Goal: Task Accomplishment & Management: Use online tool/utility

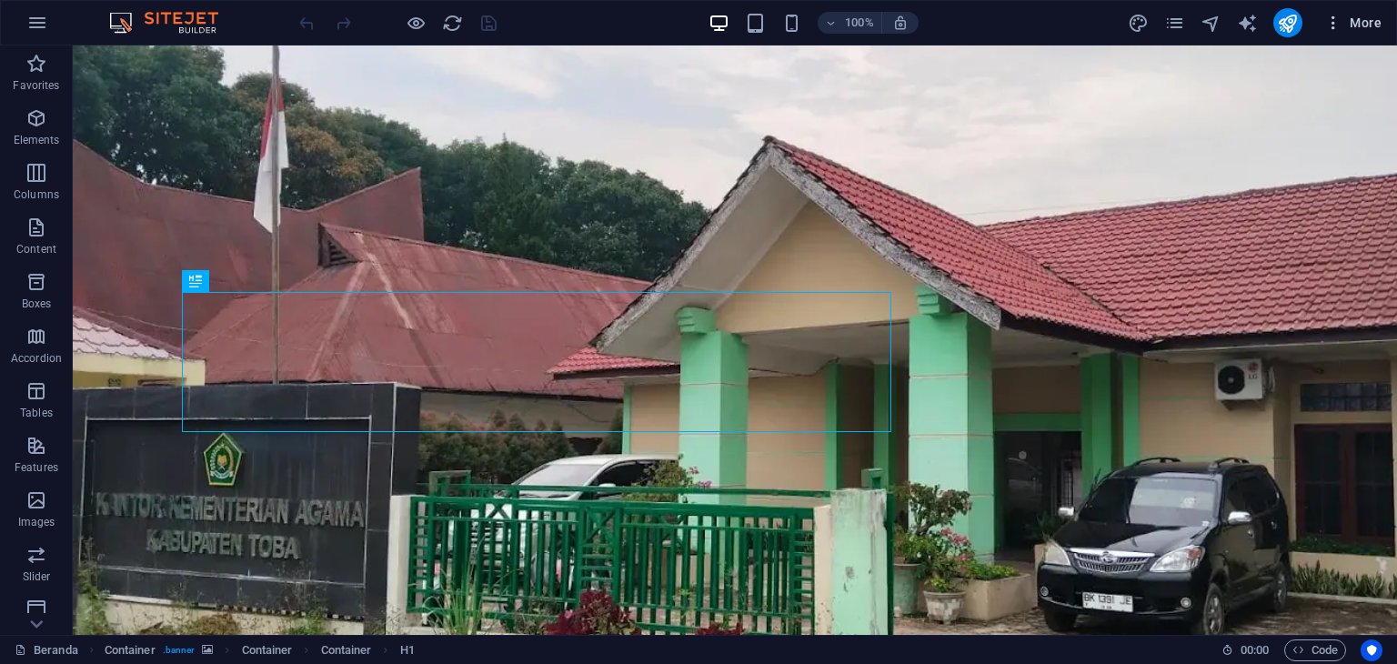
click at [1332, 19] on icon "button" at bounding box center [1333, 23] width 18 height 18
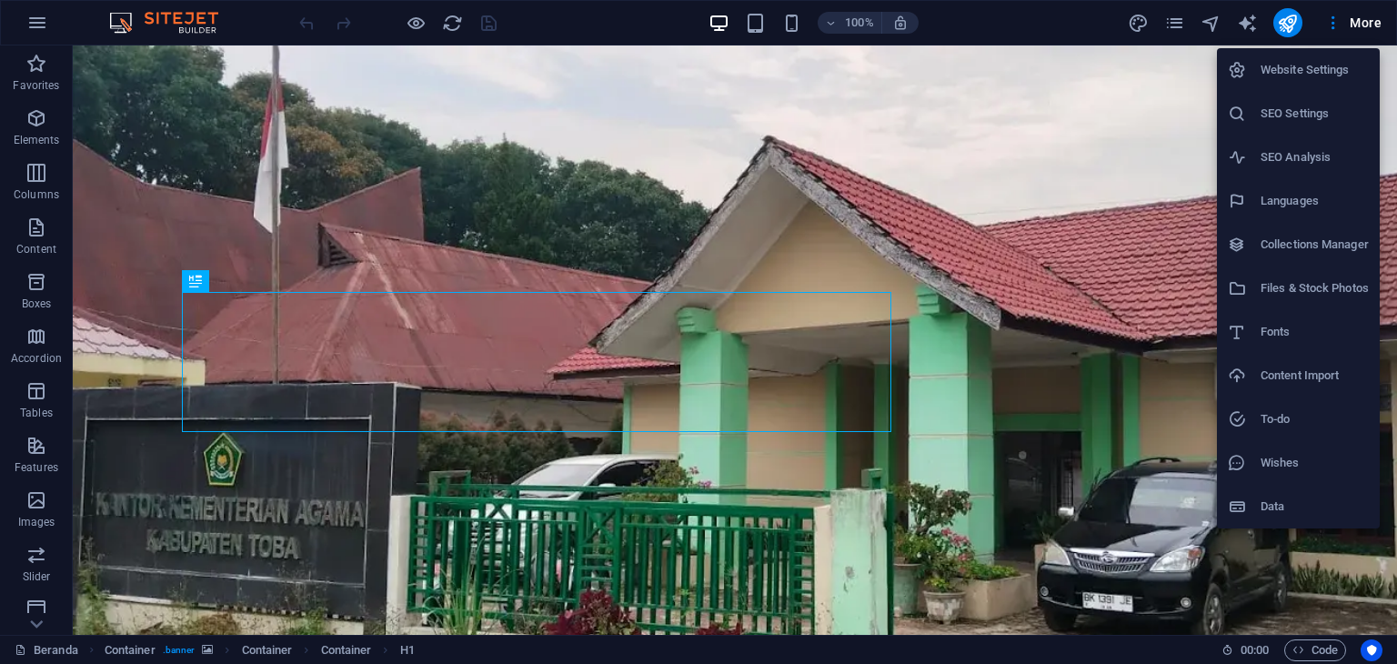
click at [1314, 76] on h6 "Website Settings" at bounding box center [1315, 70] width 108 height 22
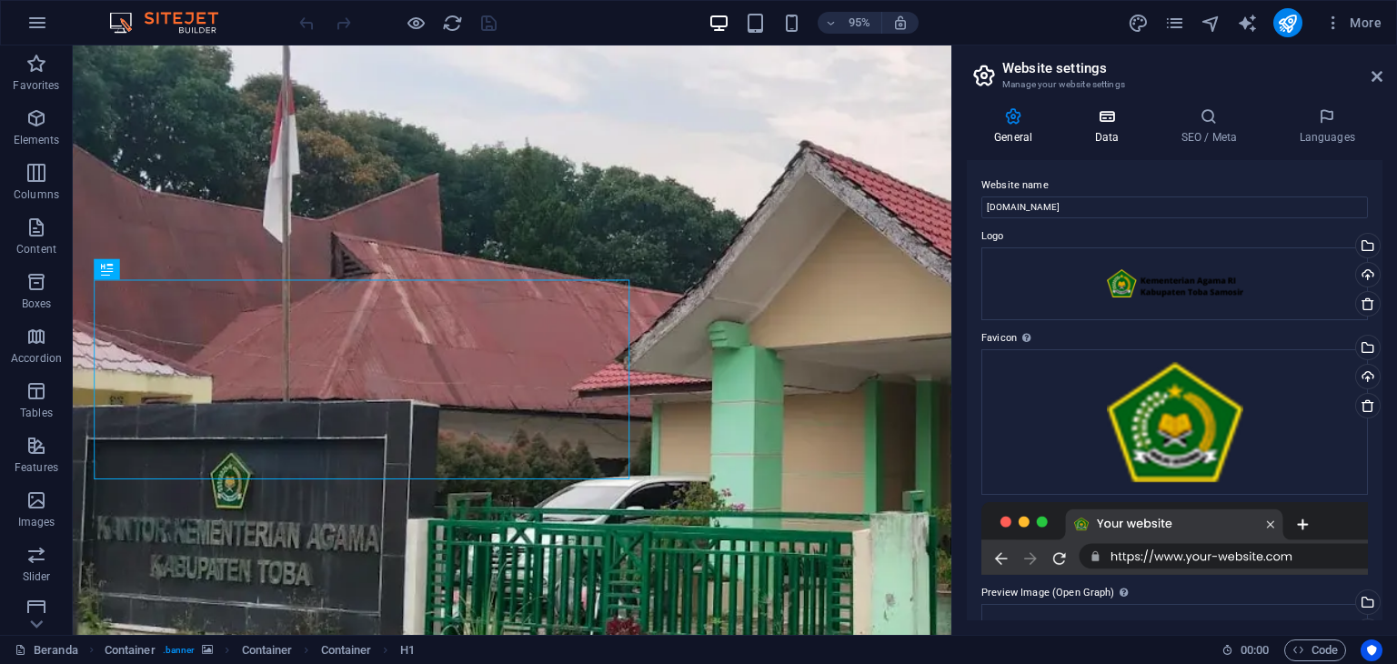
click at [1124, 135] on h4 "Data" at bounding box center [1110, 126] width 86 height 38
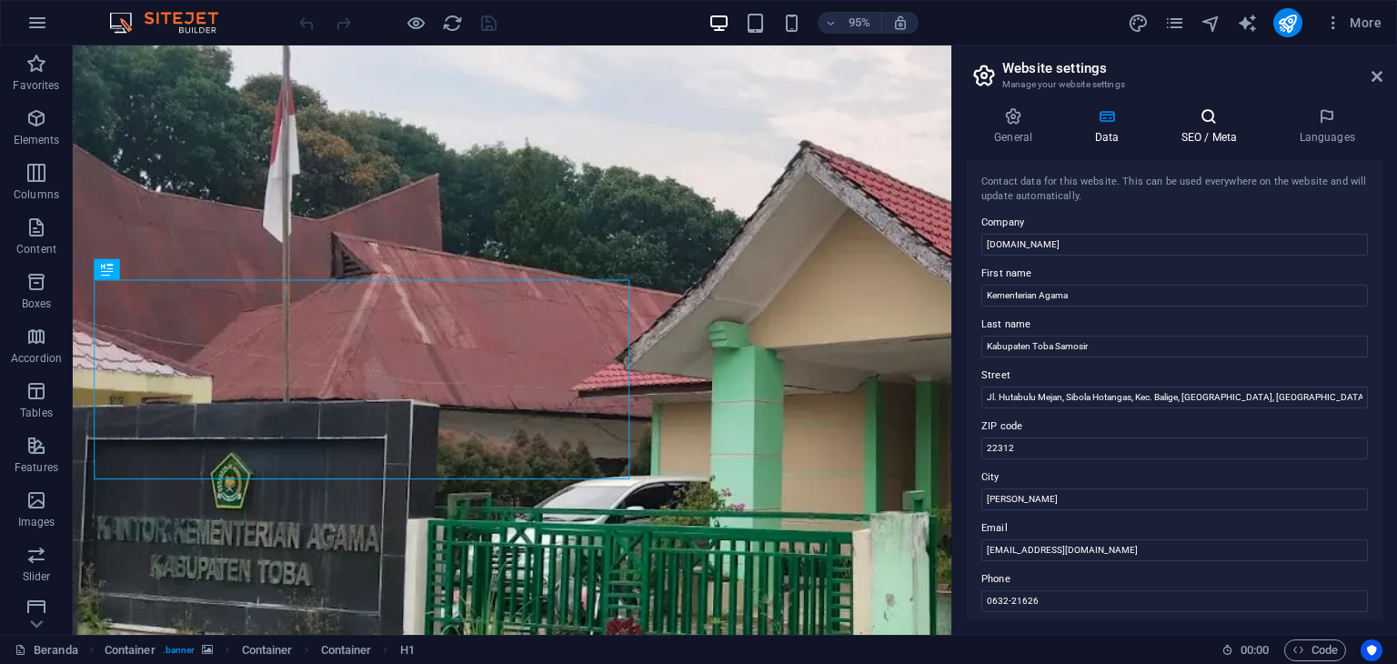
click at [1212, 122] on icon at bounding box center [1208, 116] width 111 height 18
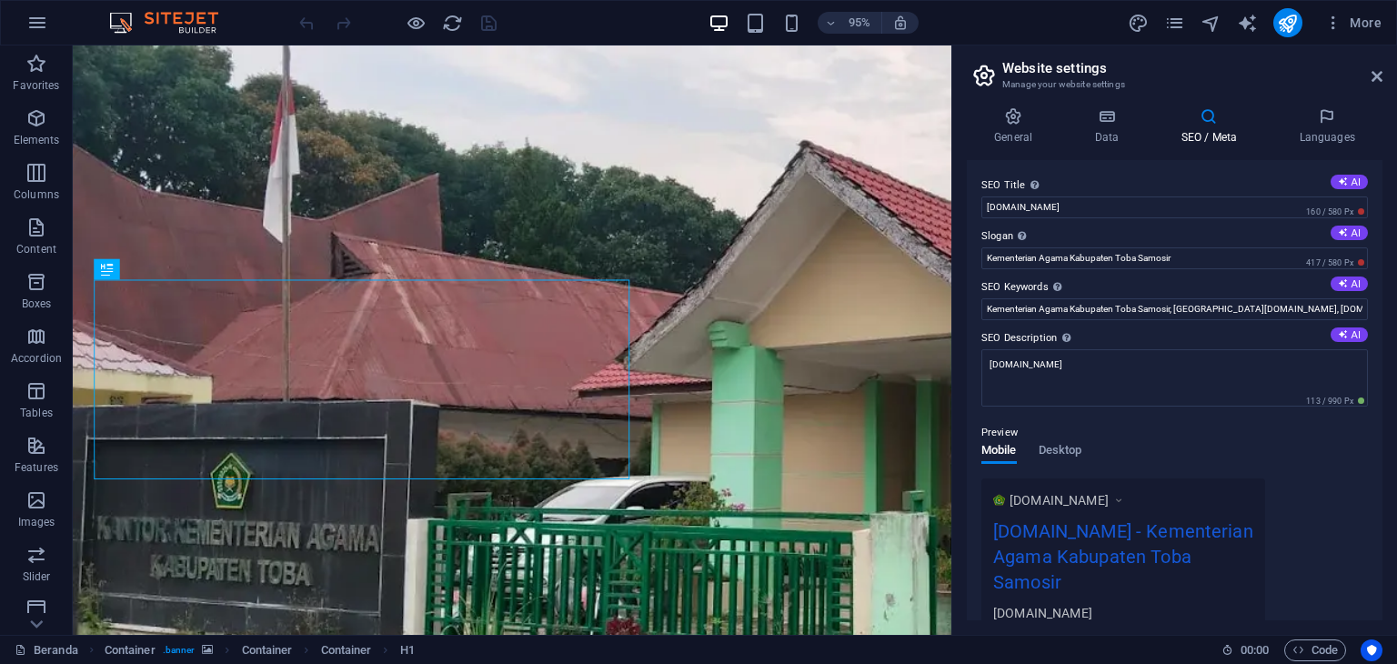
scroll to position [258, 0]
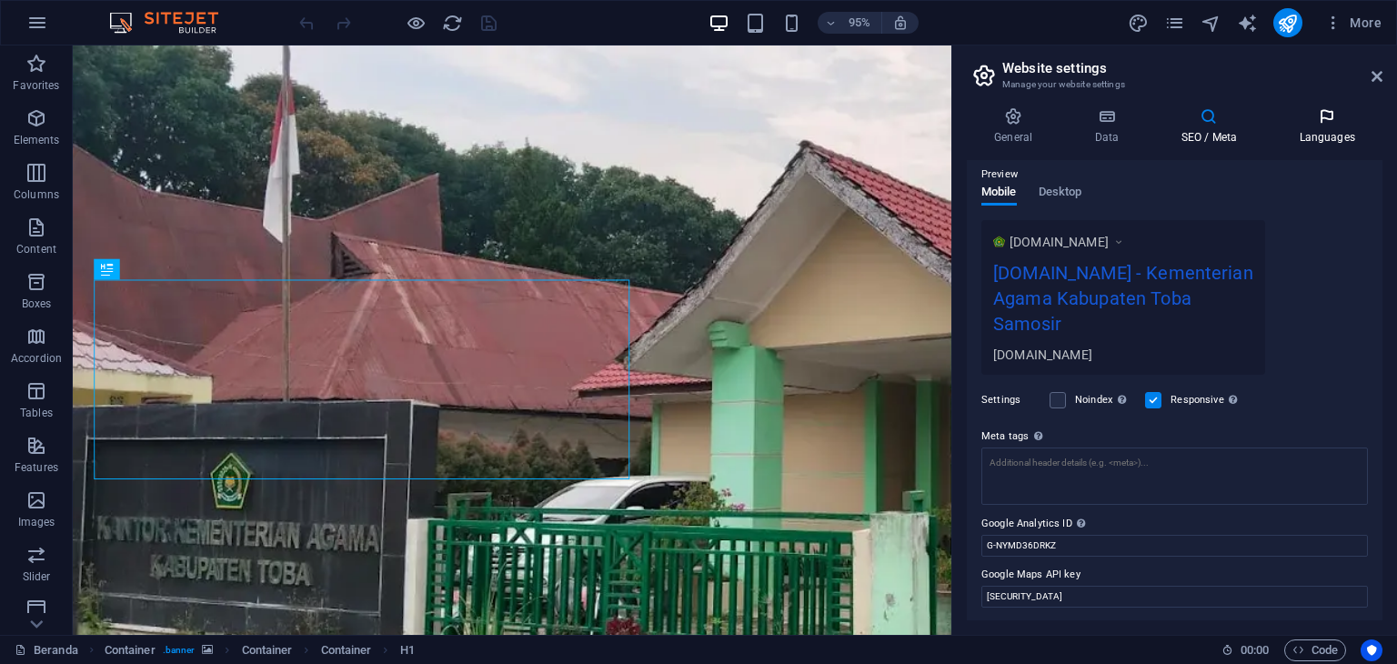
click at [1326, 135] on h4 "Languages" at bounding box center [1327, 126] width 111 height 38
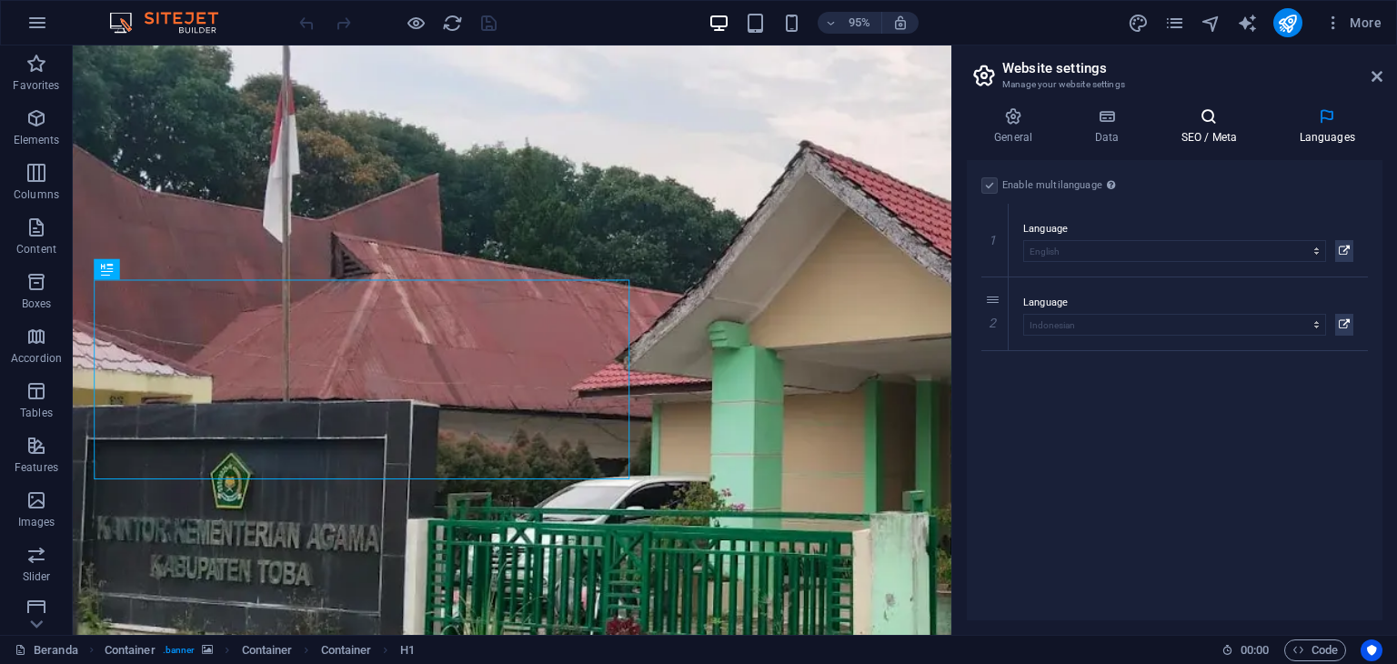
click at [1205, 127] on h4 "SEO / Meta" at bounding box center [1212, 126] width 118 height 38
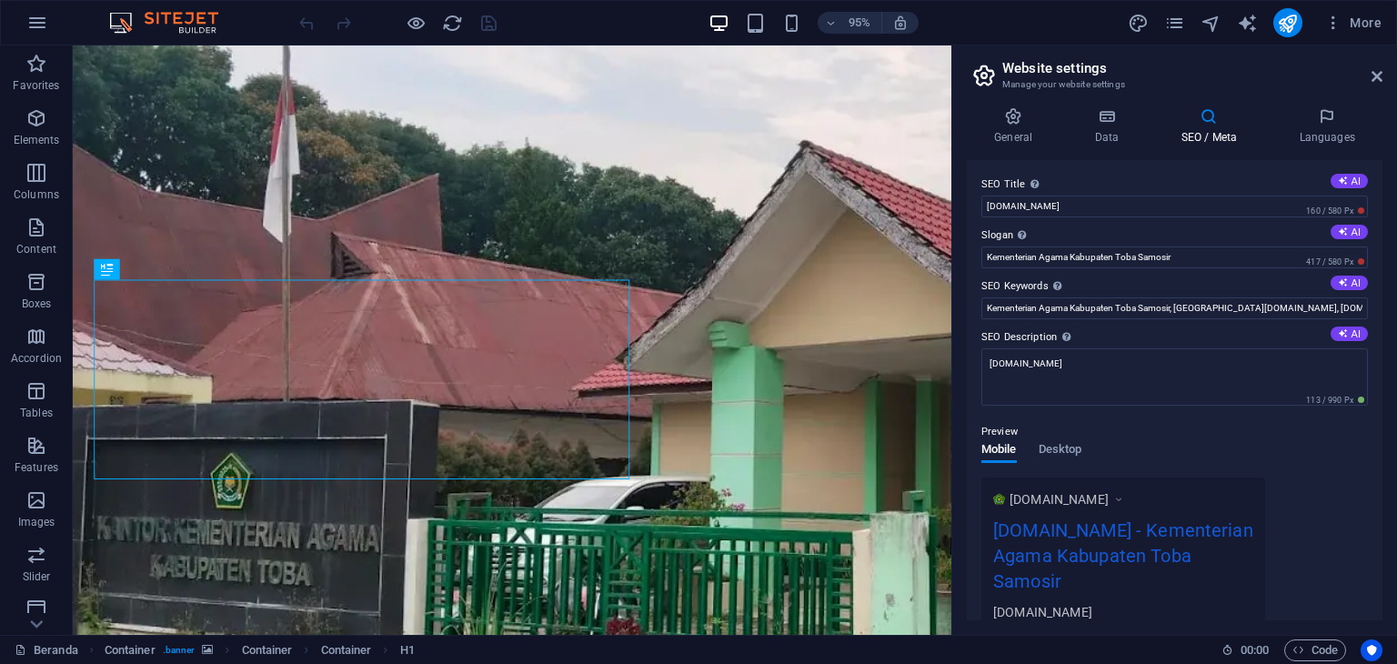
scroll to position [0, 0]
click at [1125, 130] on h4 "Data" at bounding box center [1110, 126] width 86 height 38
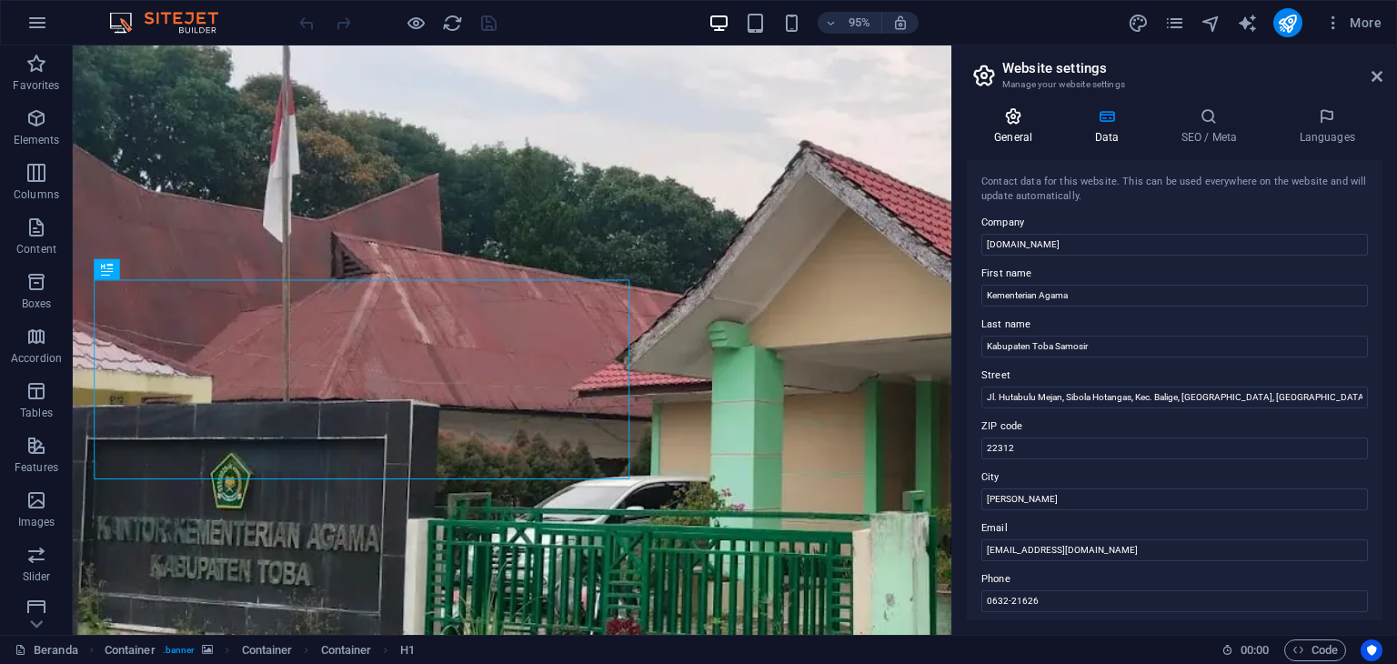
click at [1018, 114] on icon at bounding box center [1013, 116] width 93 height 18
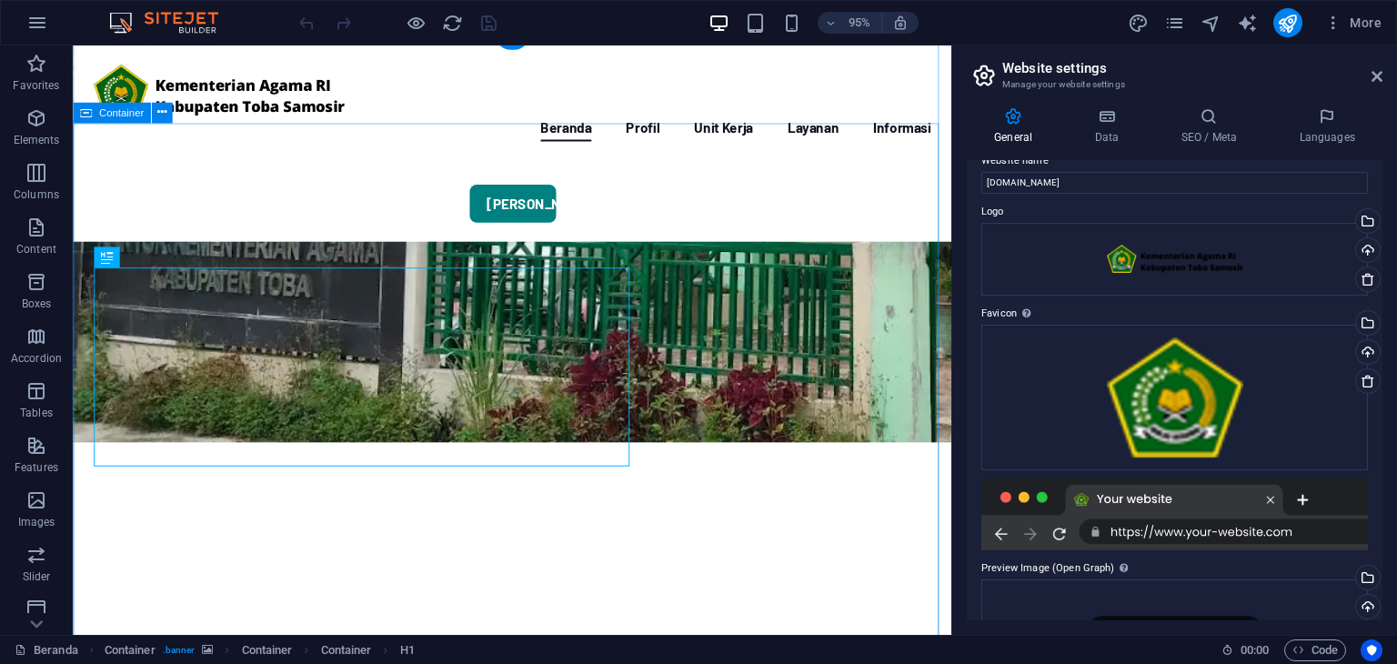
scroll to position [364, 0]
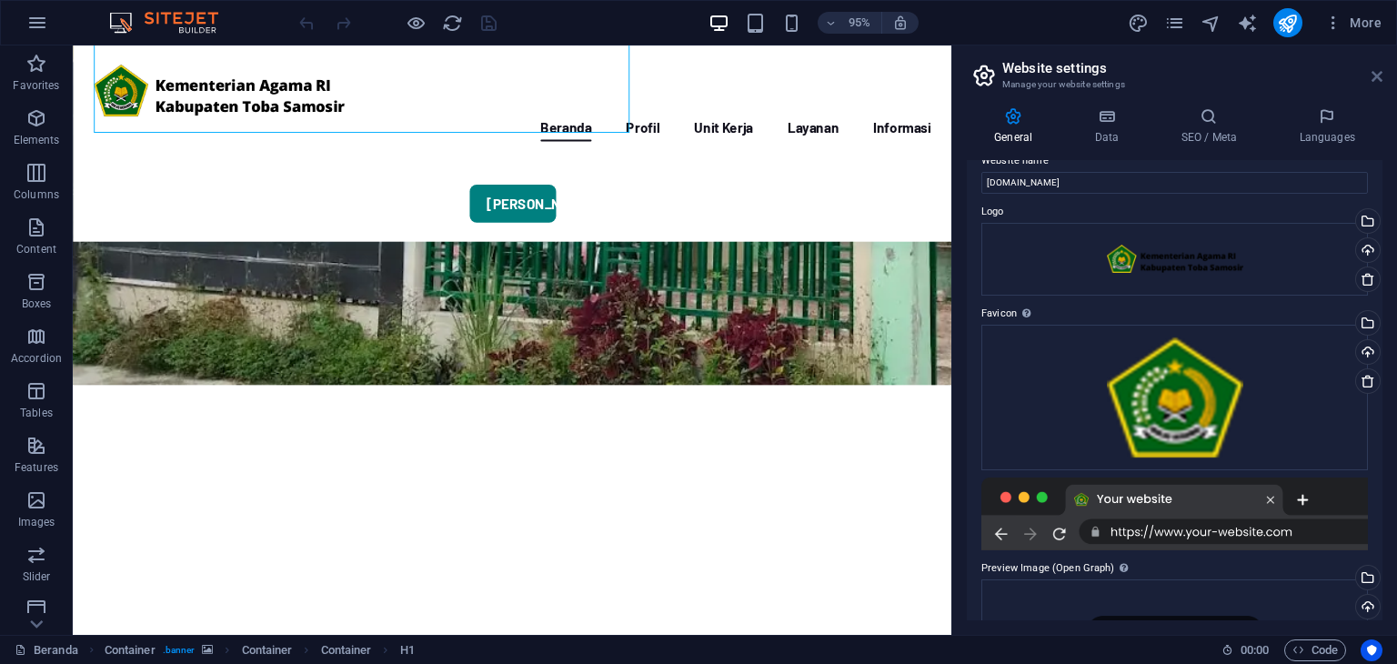
click at [1376, 78] on icon at bounding box center [1377, 76] width 11 height 15
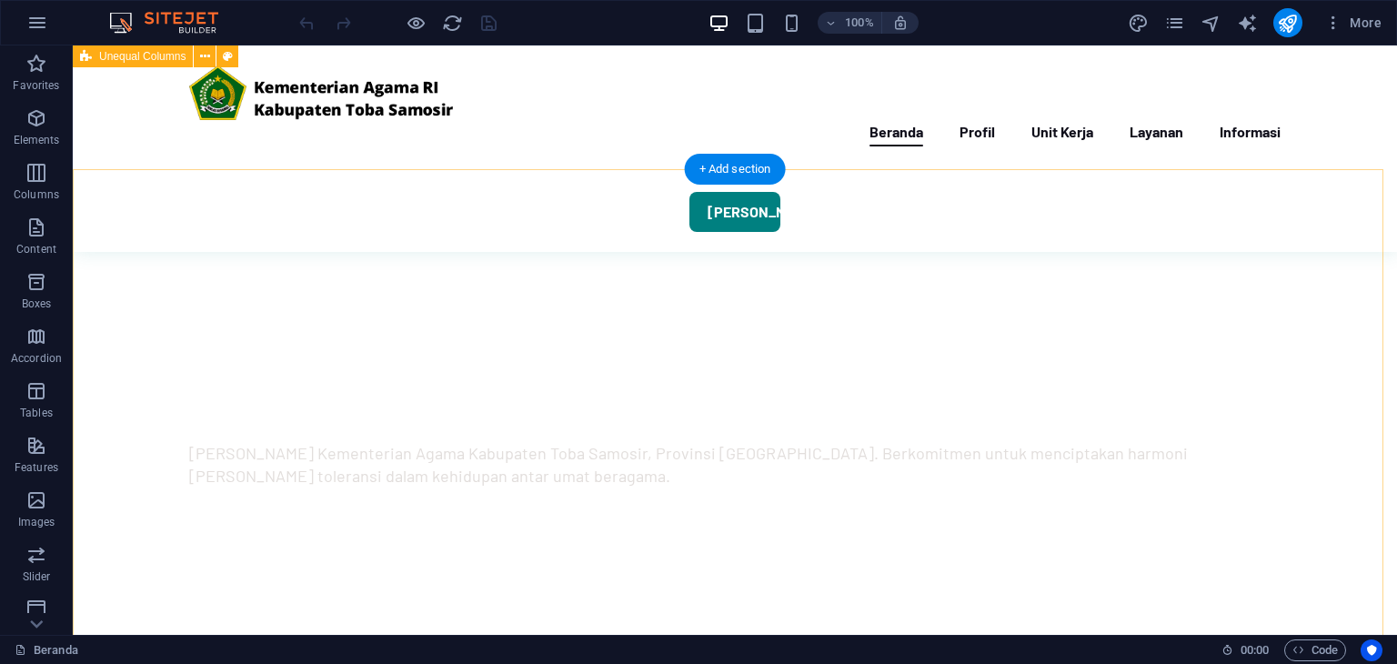
scroll to position [546, 0]
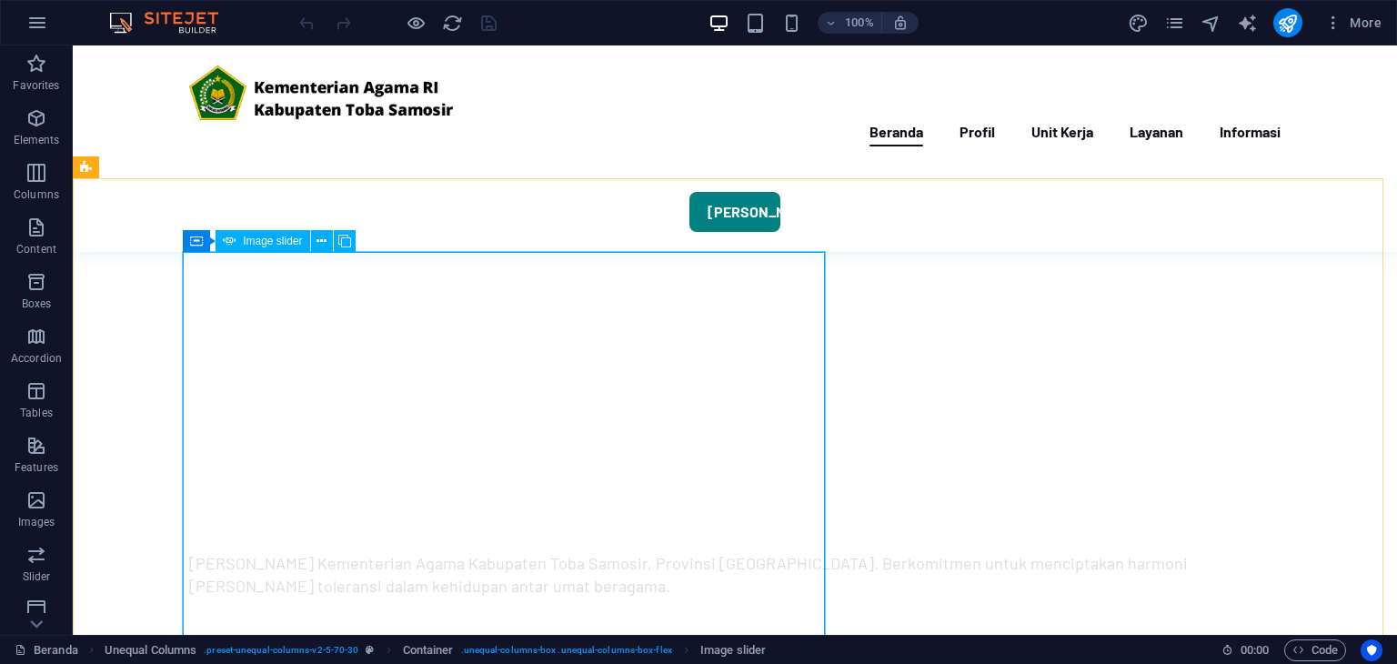
click at [287, 239] on span "Image slider" at bounding box center [272, 241] width 59 height 11
select select "px"
select select "ms"
select select "s"
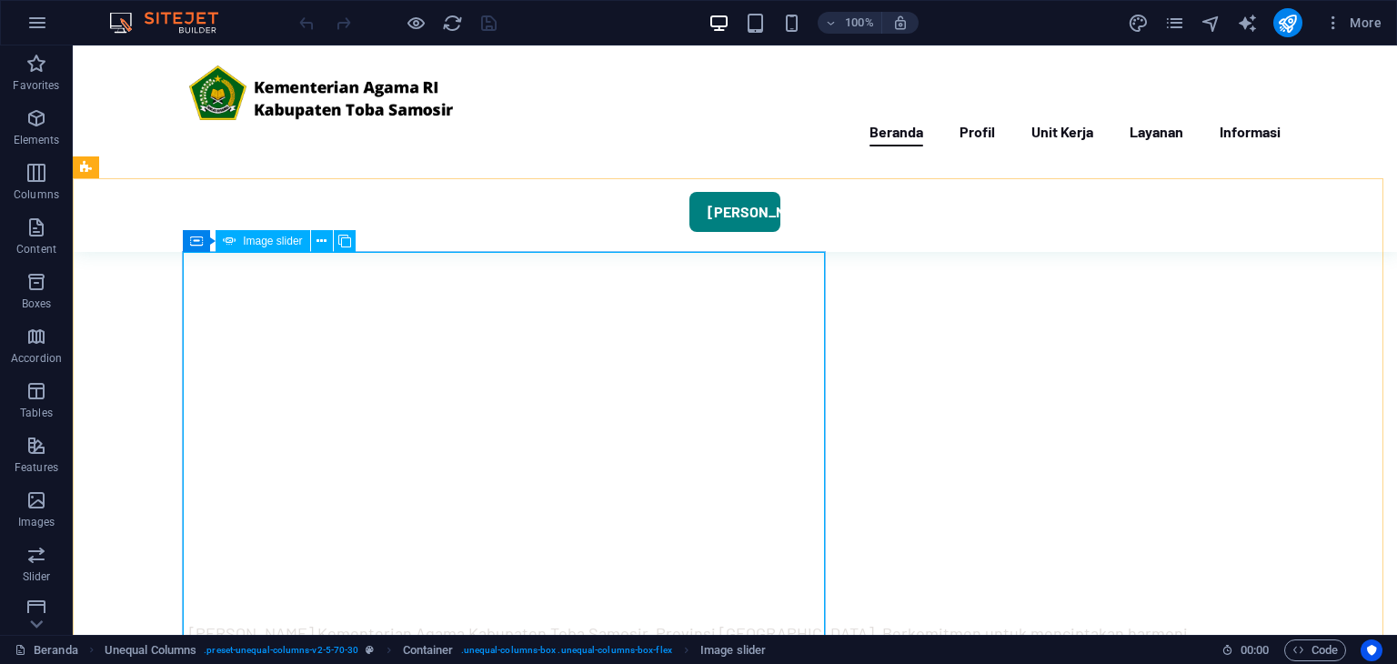
select select "progressive"
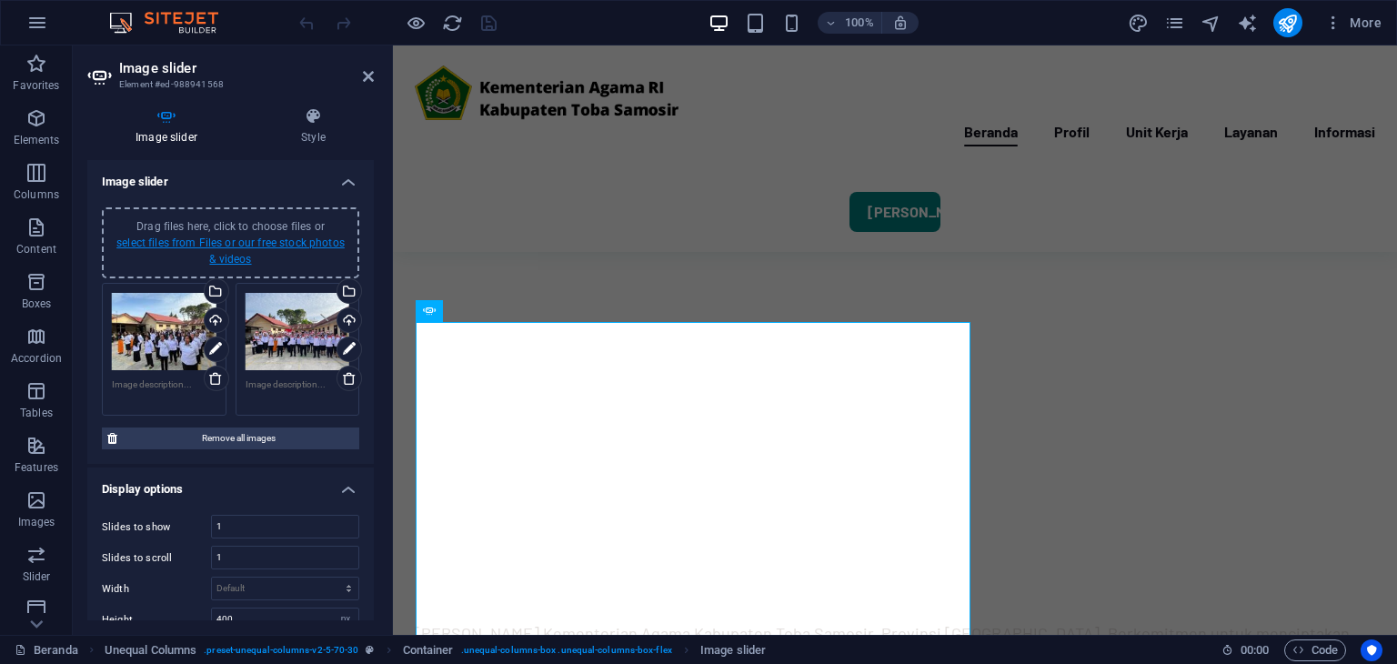
click at [124, 240] on link "select files from Files or our free stock photos & videos" at bounding box center [230, 250] width 228 height 29
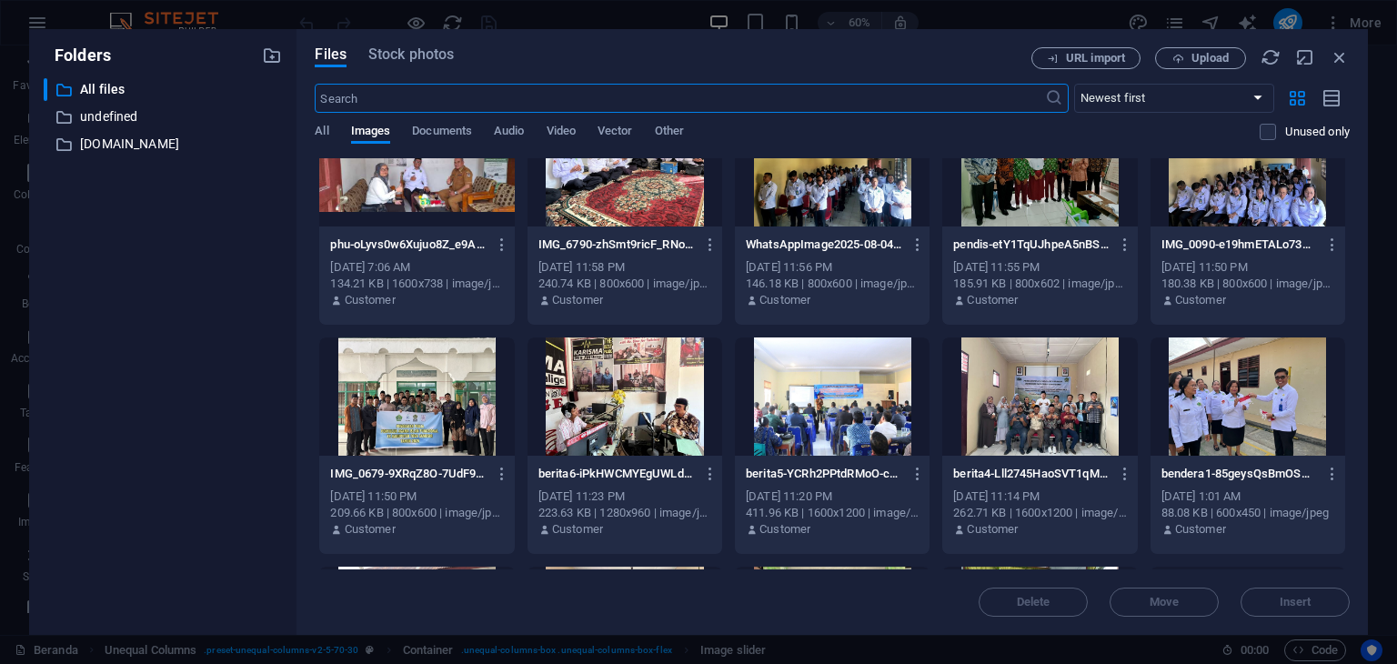
scroll to position [0, 0]
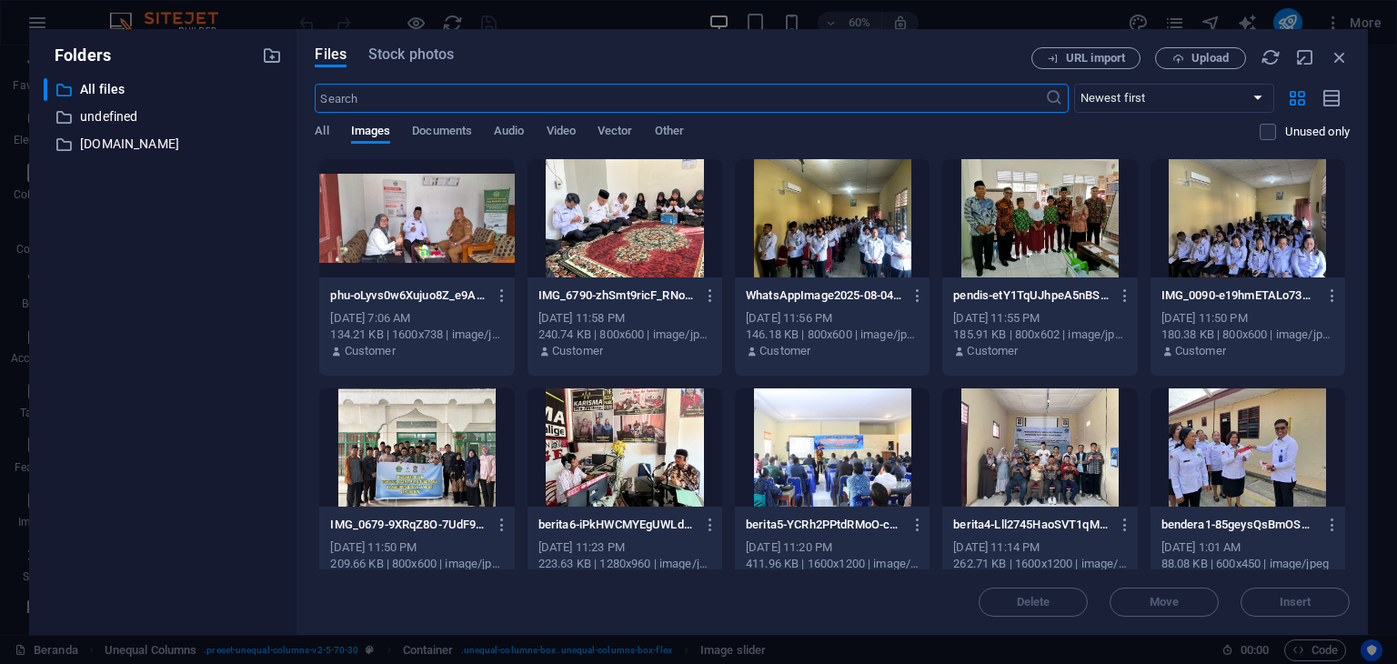
click at [1096, 210] on div at bounding box center [1039, 218] width 195 height 118
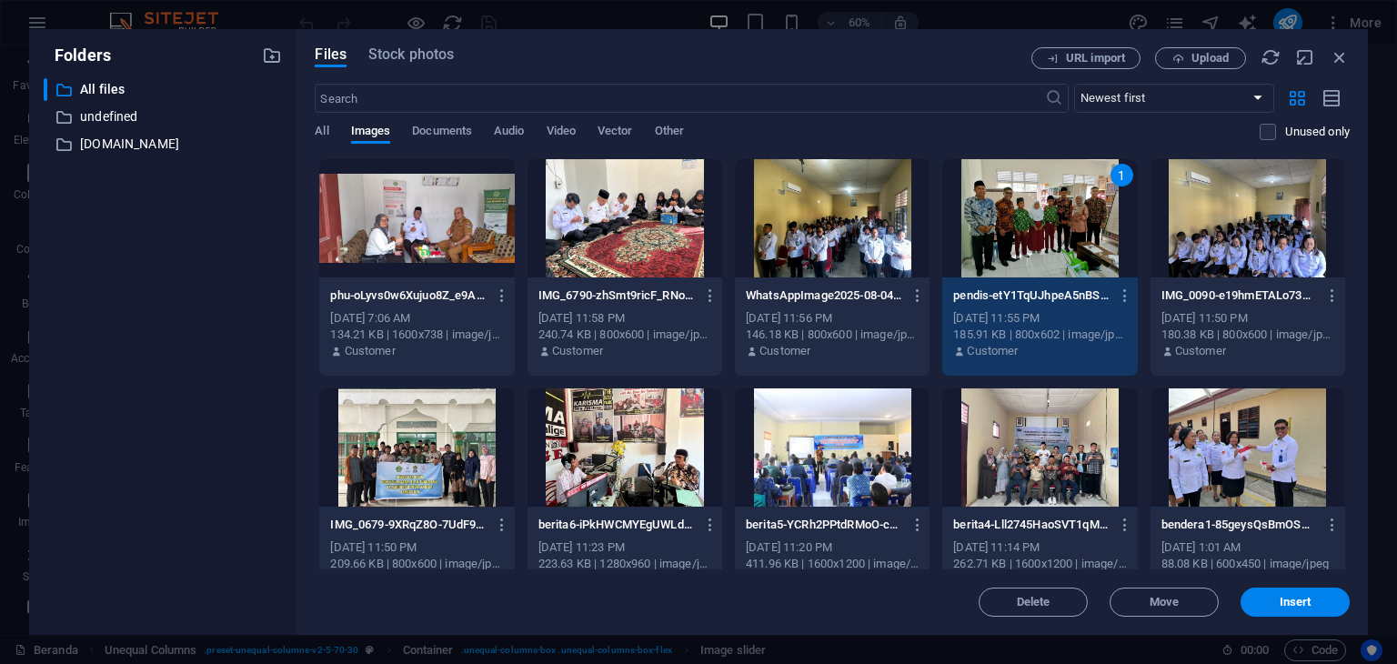
click at [1097, 208] on div "1" at bounding box center [1039, 218] width 195 height 118
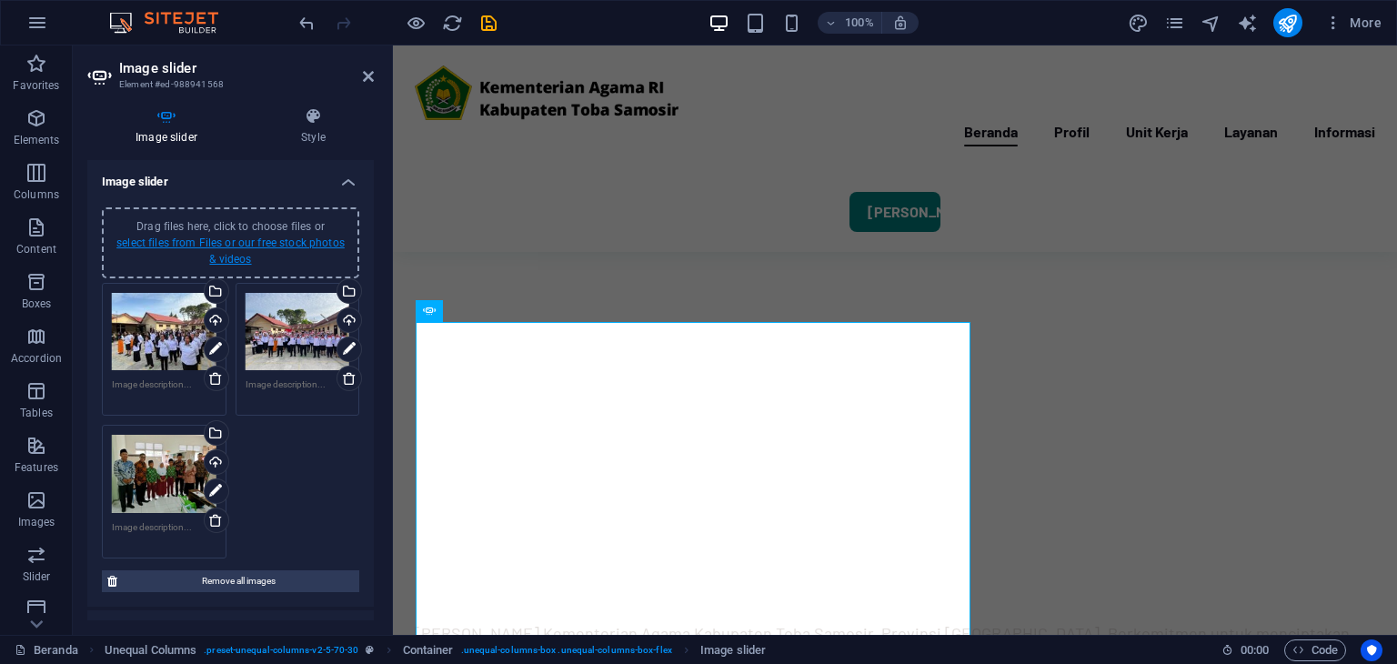
click at [235, 242] on link "select files from Files or our free stock photos & videos" at bounding box center [230, 250] width 228 height 29
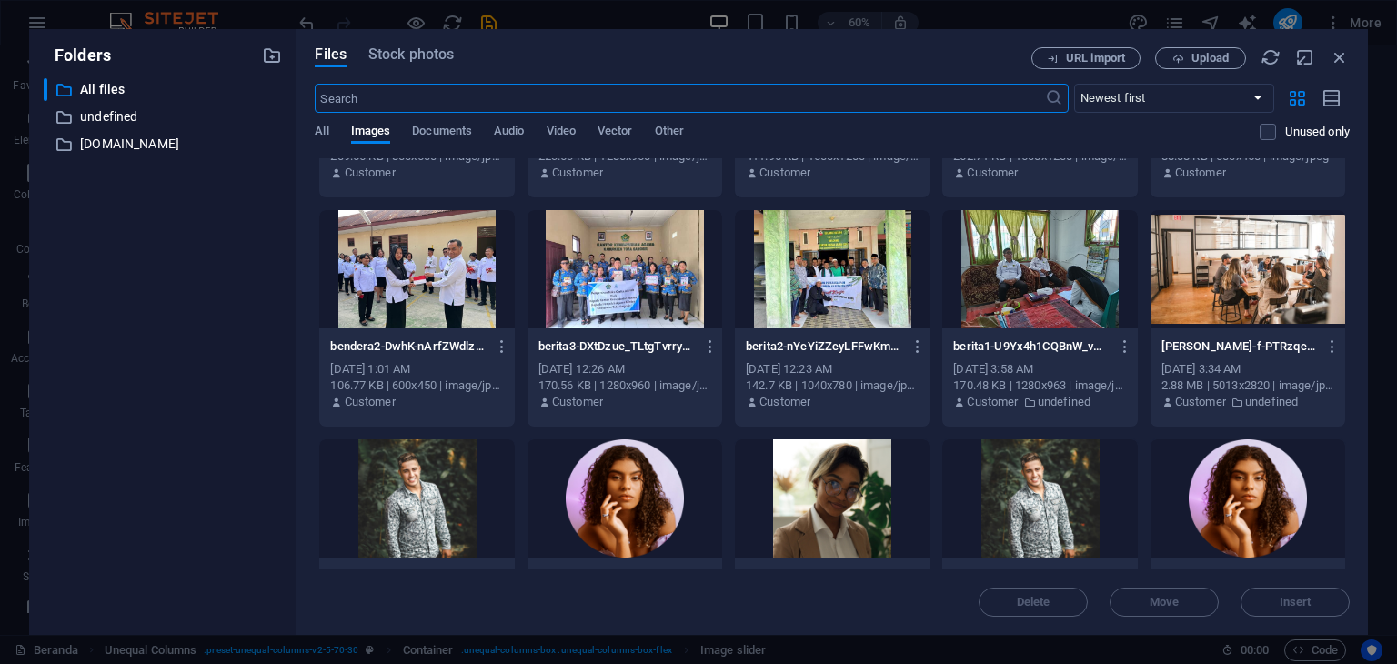
scroll to position [364, 0]
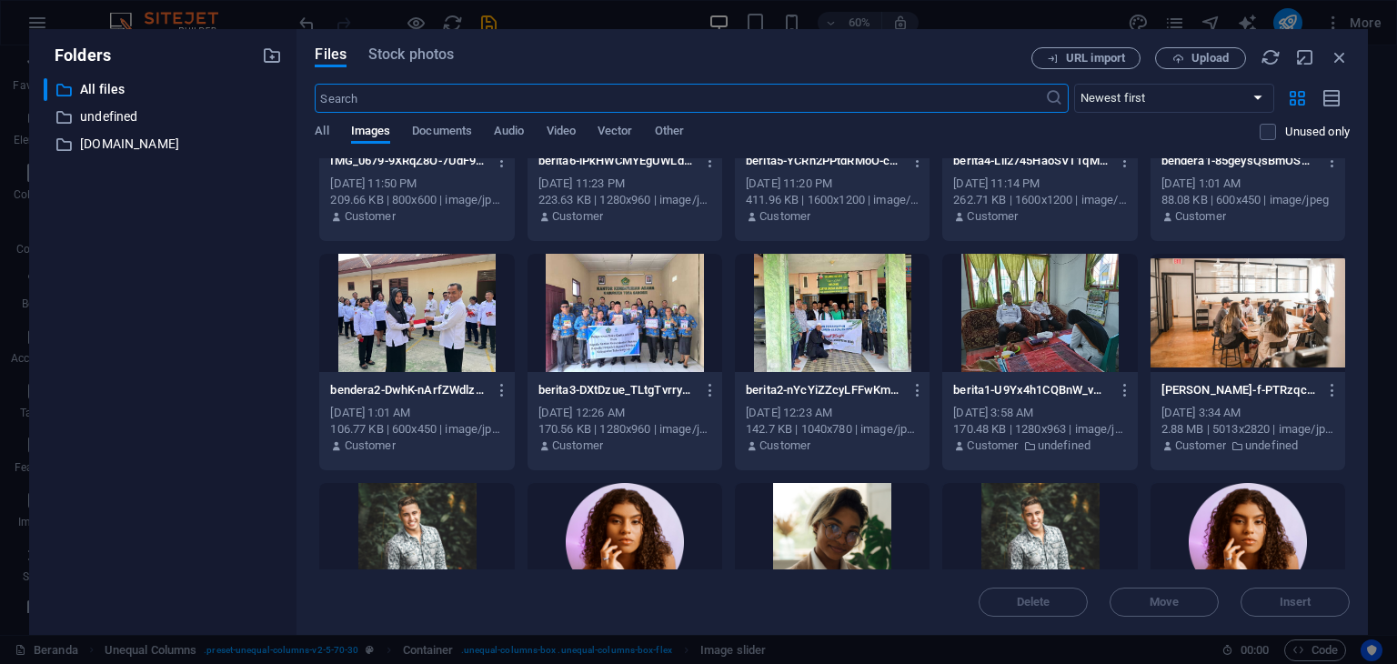
click at [633, 300] on div at bounding box center [625, 313] width 195 height 118
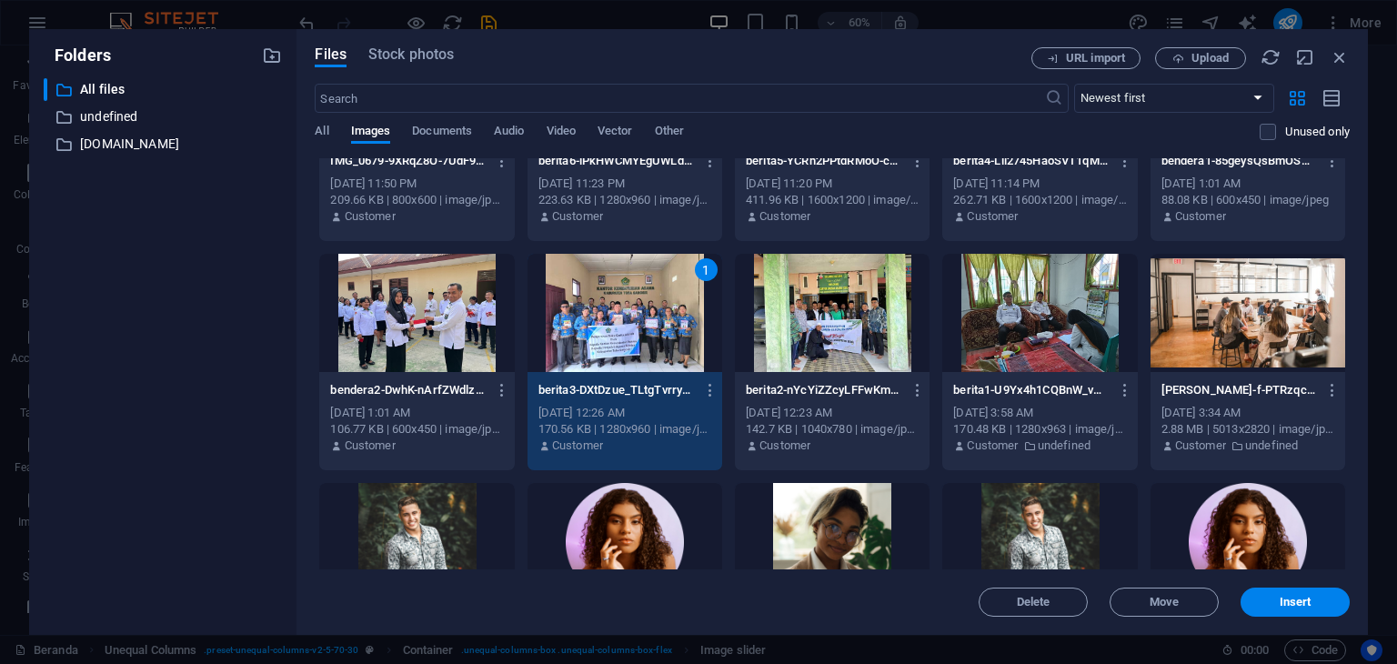
click at [633, 300] on div "1" at bounding box center [625, 313] width 195 height 118
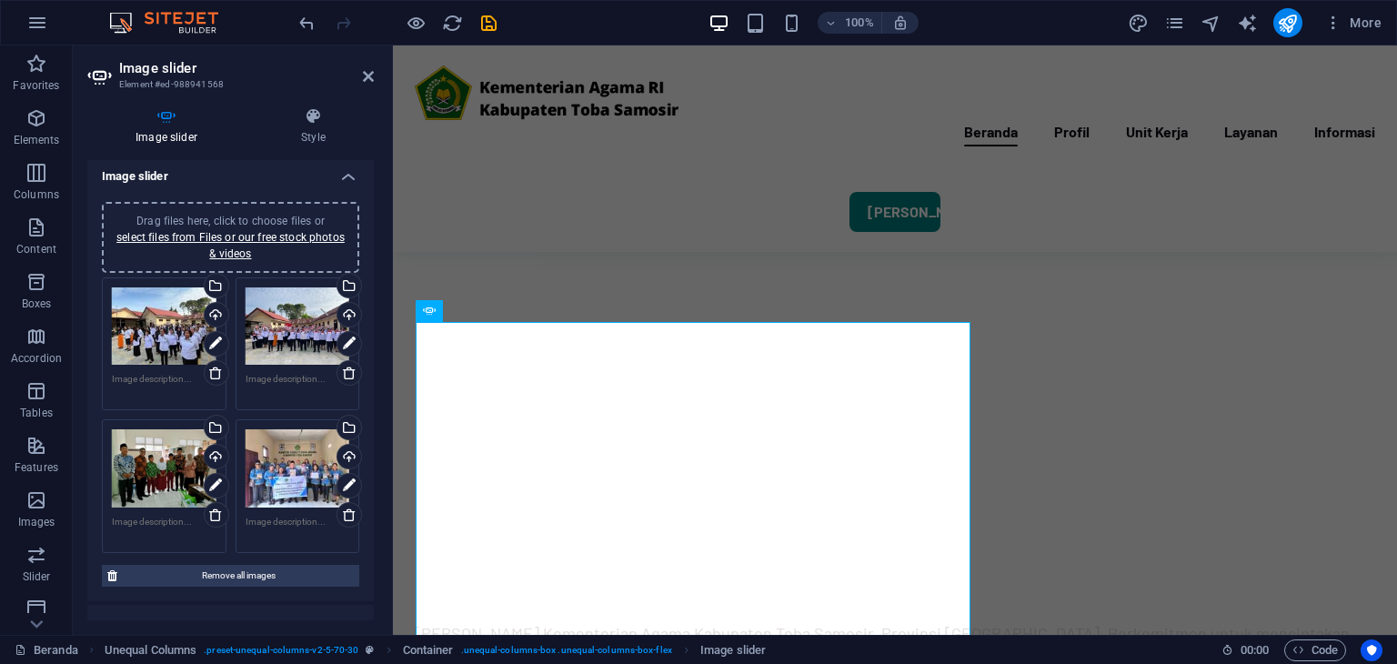
scroll to position [0, 0]
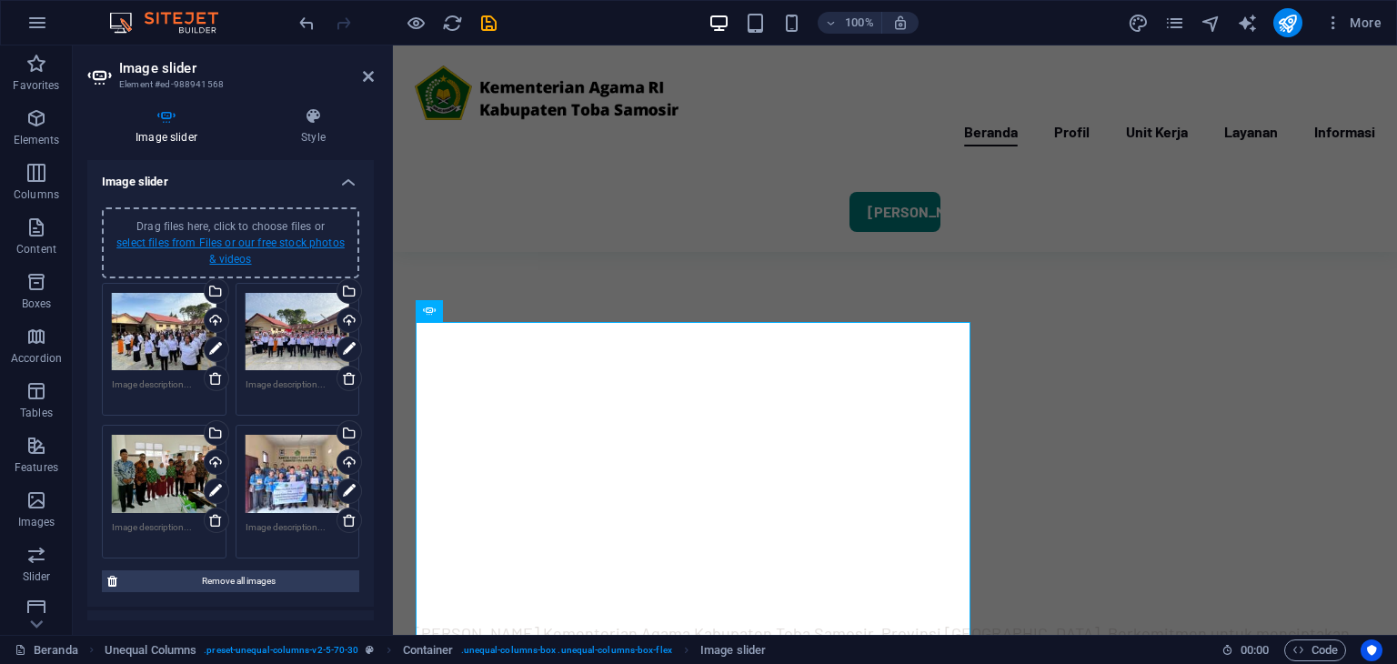
click at [260, 236] on link "select files from Files or our free stock photos & videos" at bounding box center [230, 250] width 228 height 29
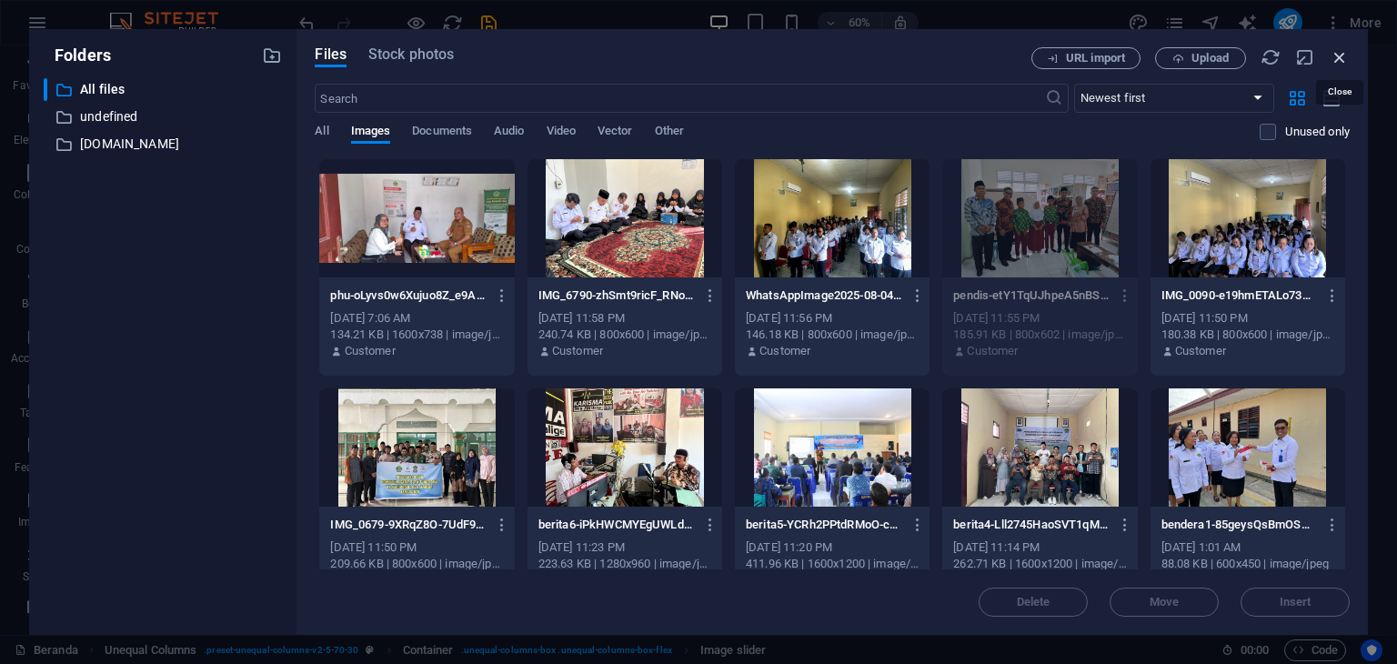
click at [1343, 53] on icon "button" at bounding box center [1340, 57] width 20 height 20
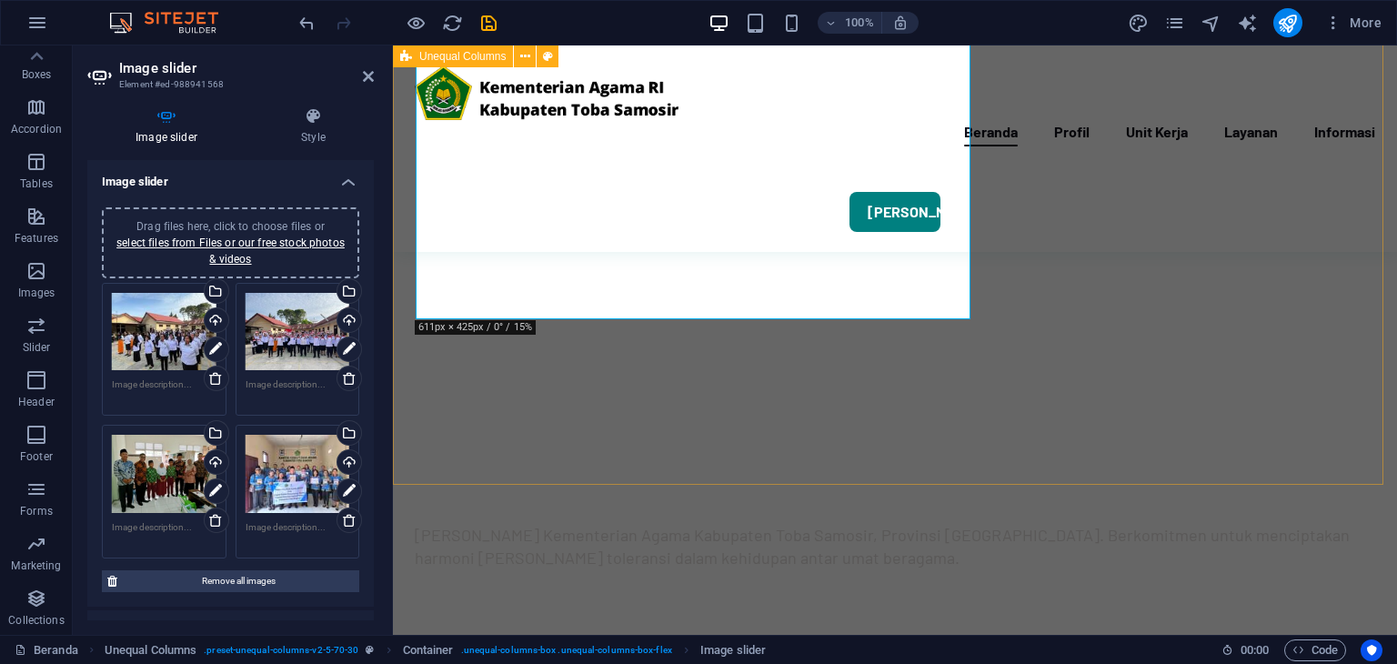
scroll to position [637, 0]
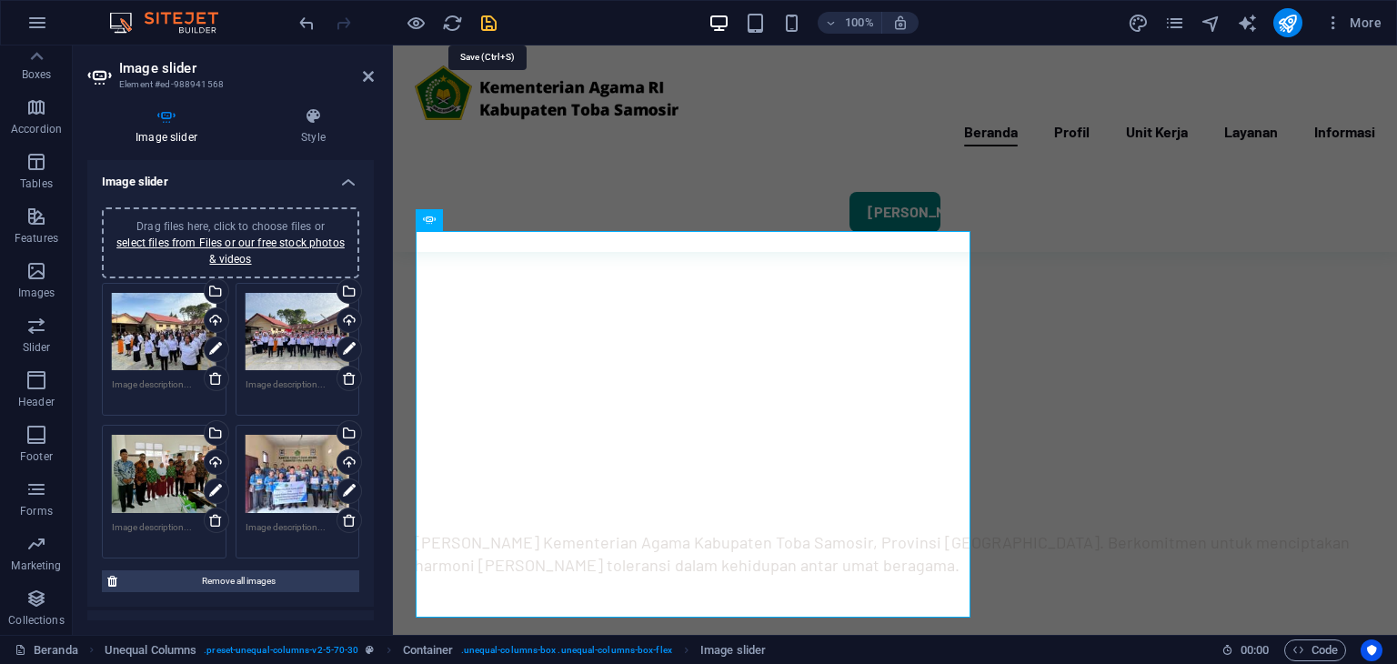
click at [494, 19] on icon "save" at bounding box center [488, 23] width 21 height 21
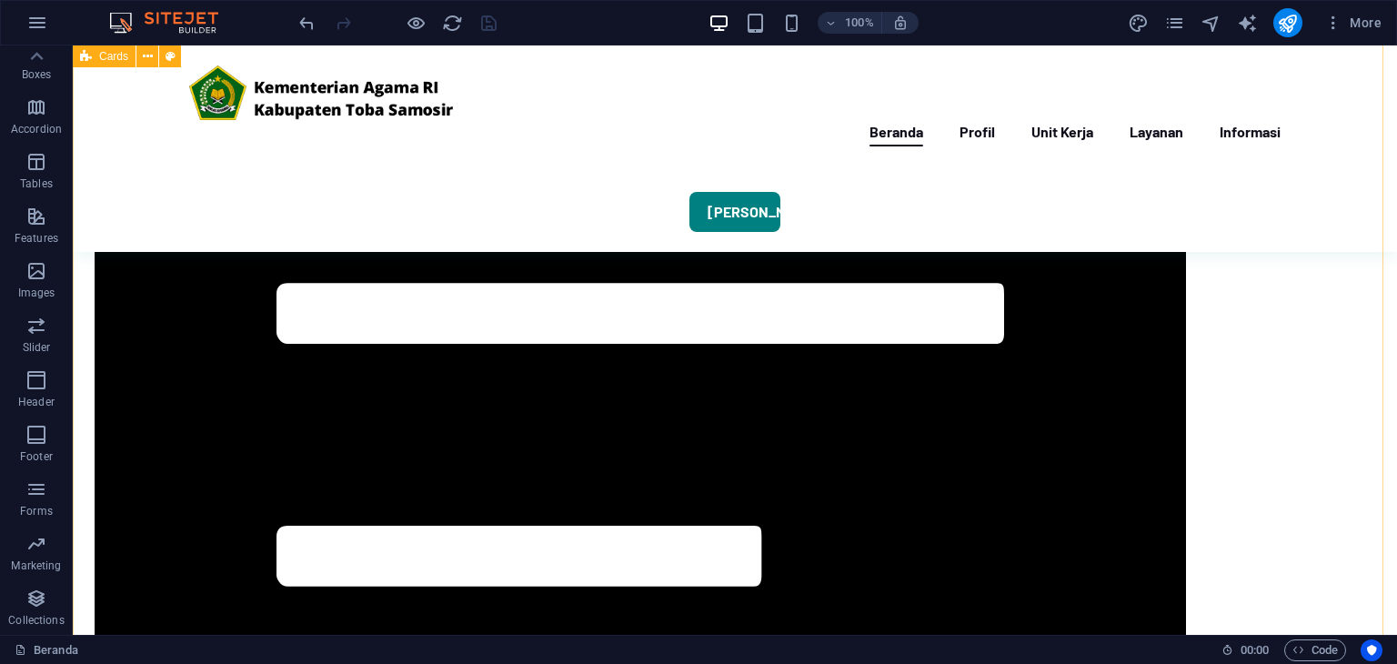
scroll to position [2303, 0]
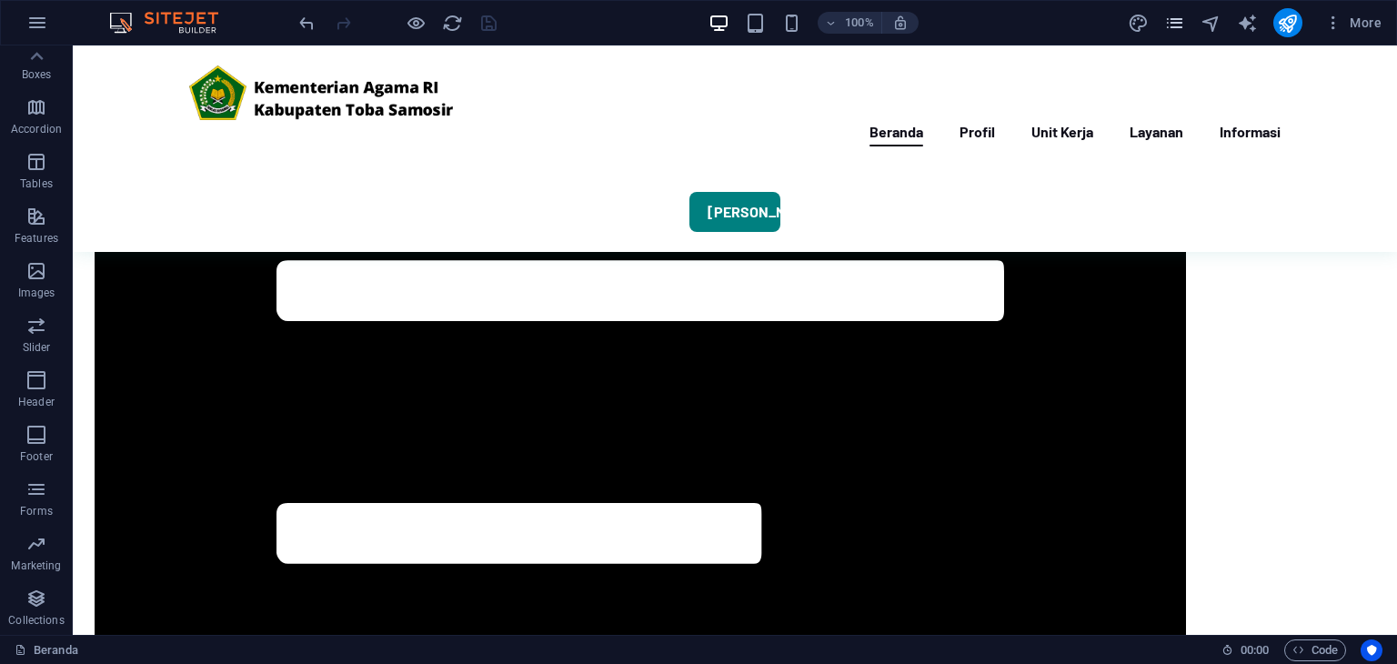
click at [1164, 20] on div "More" at bounding box center [1258, 22] width 261 height 29
click at [1169, 21] on icon "pages" at bounding box center [1174, 23] width 21 height 21
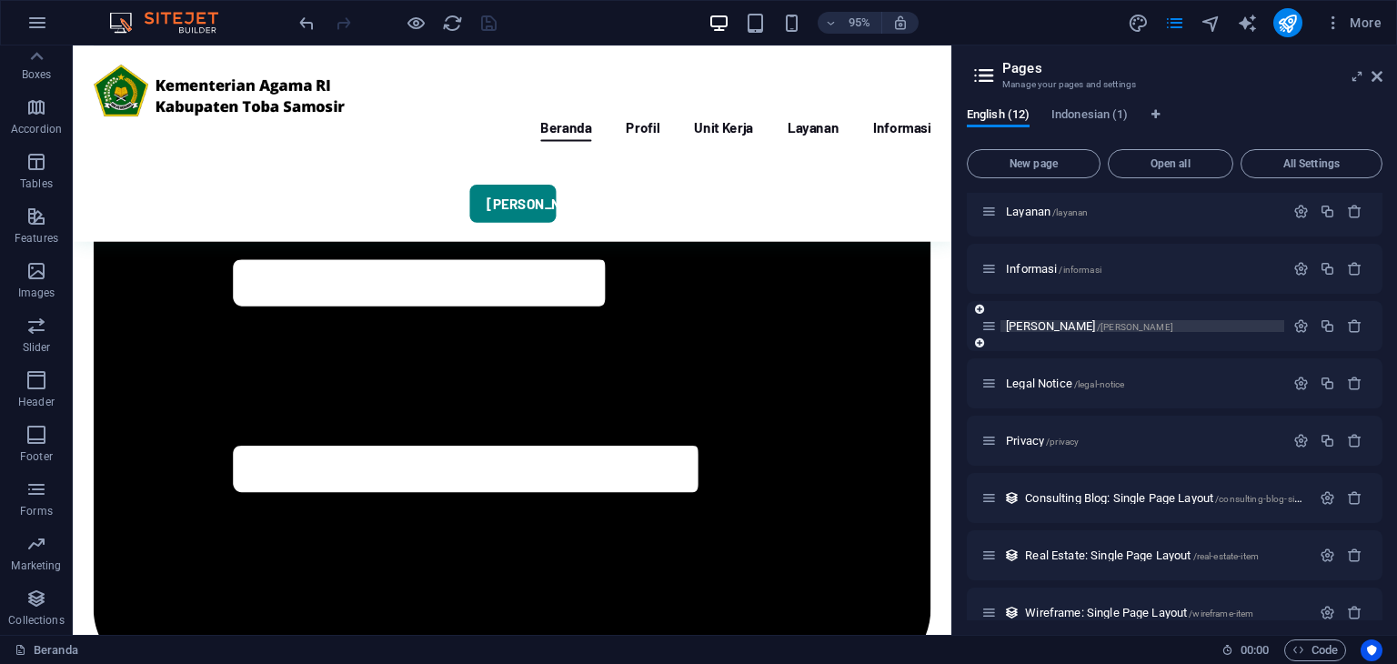
scroll to position [182, 0]
click at [1034, 437] on span "Privacy /privacy" at bounding box center [1042, 437] width 73 height 14
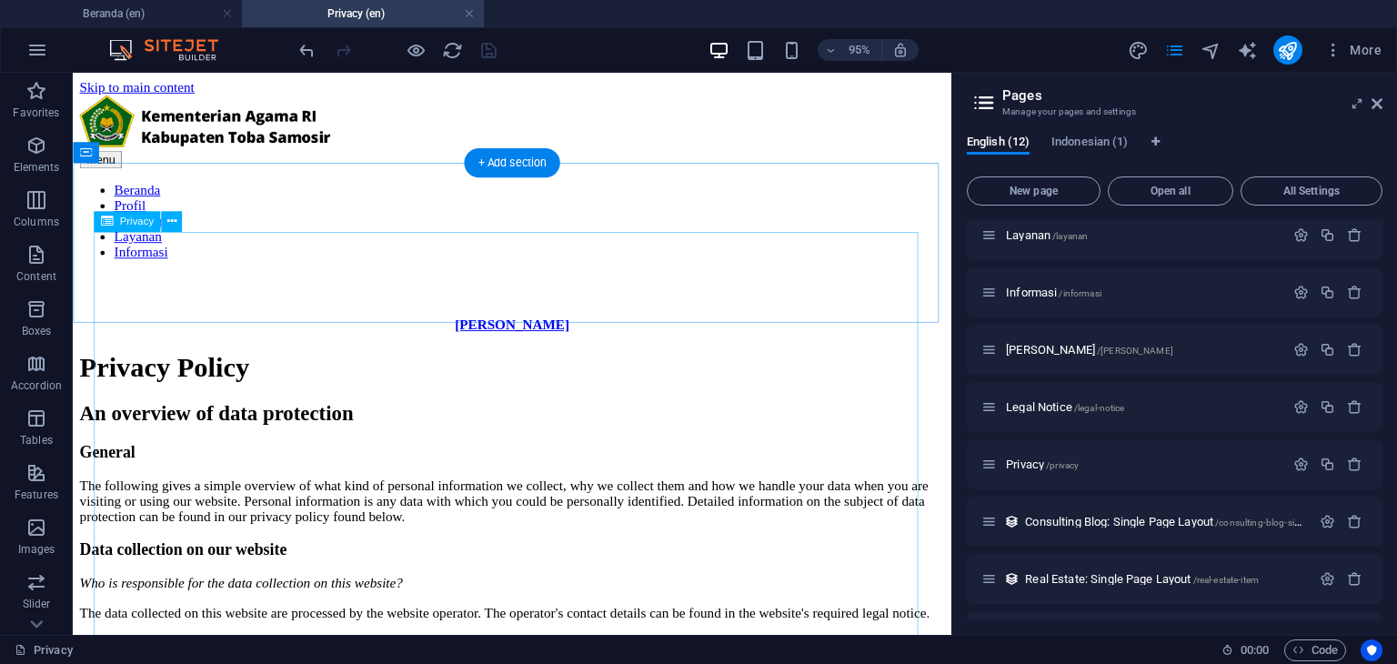
scroll to position [91, 0]
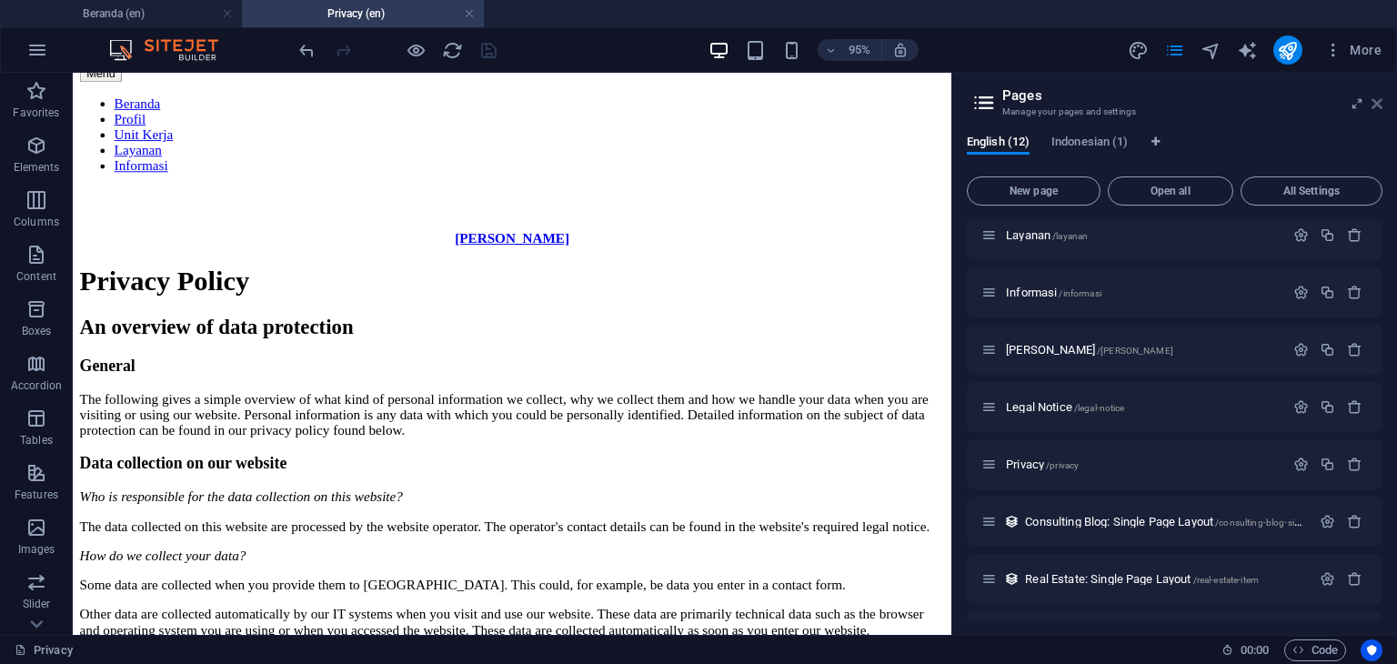
drag, startPoint x: 1376, startPoint y: 104, endPoint x: 1291, endPoint y: 36, distance: 108.8
click at [1376, 104] on icon at bounding box center [1377, 103] width 11 height 15
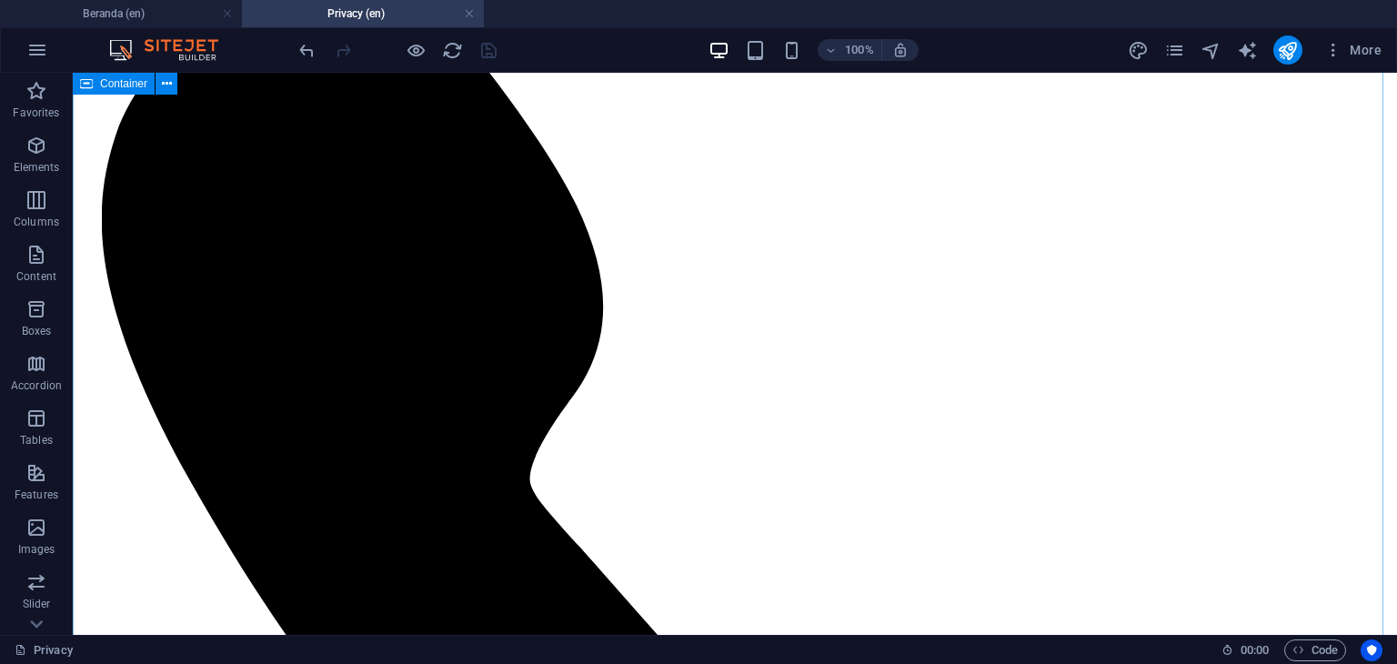
scroll to position [5244, 0]
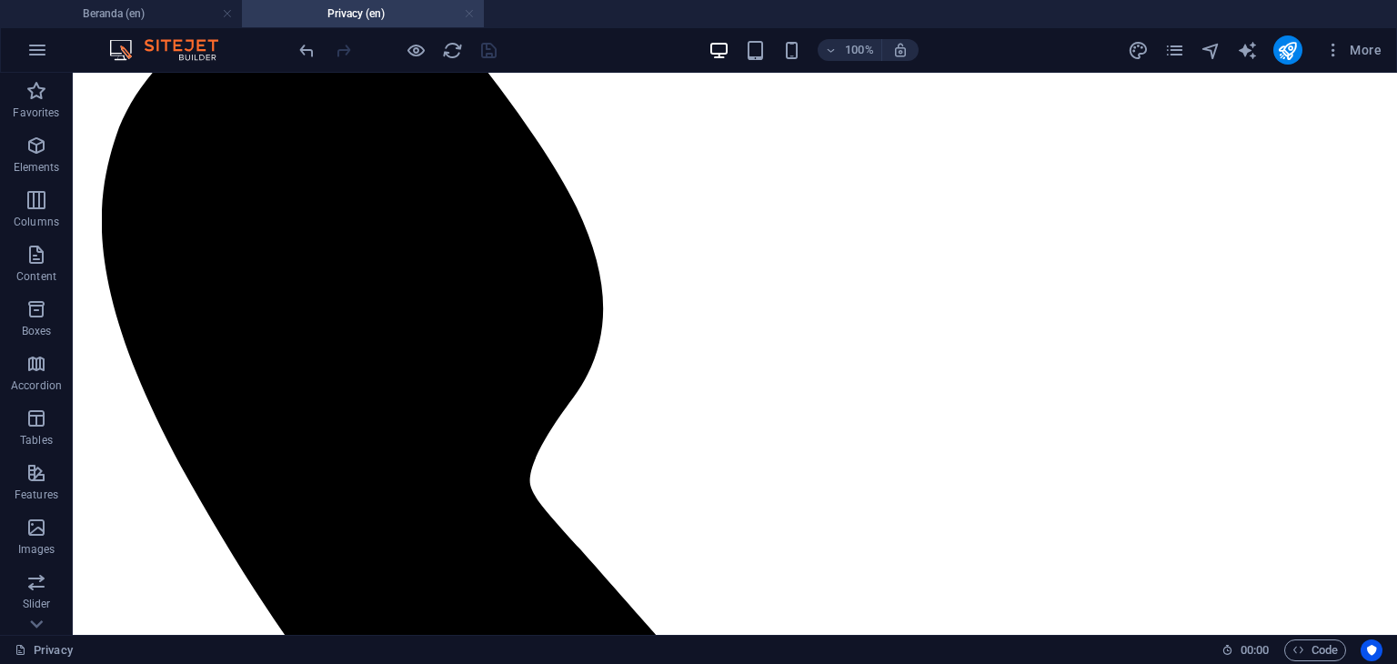
click at [468, 14] on link at bounding box center [469, 13] width 11 height 17
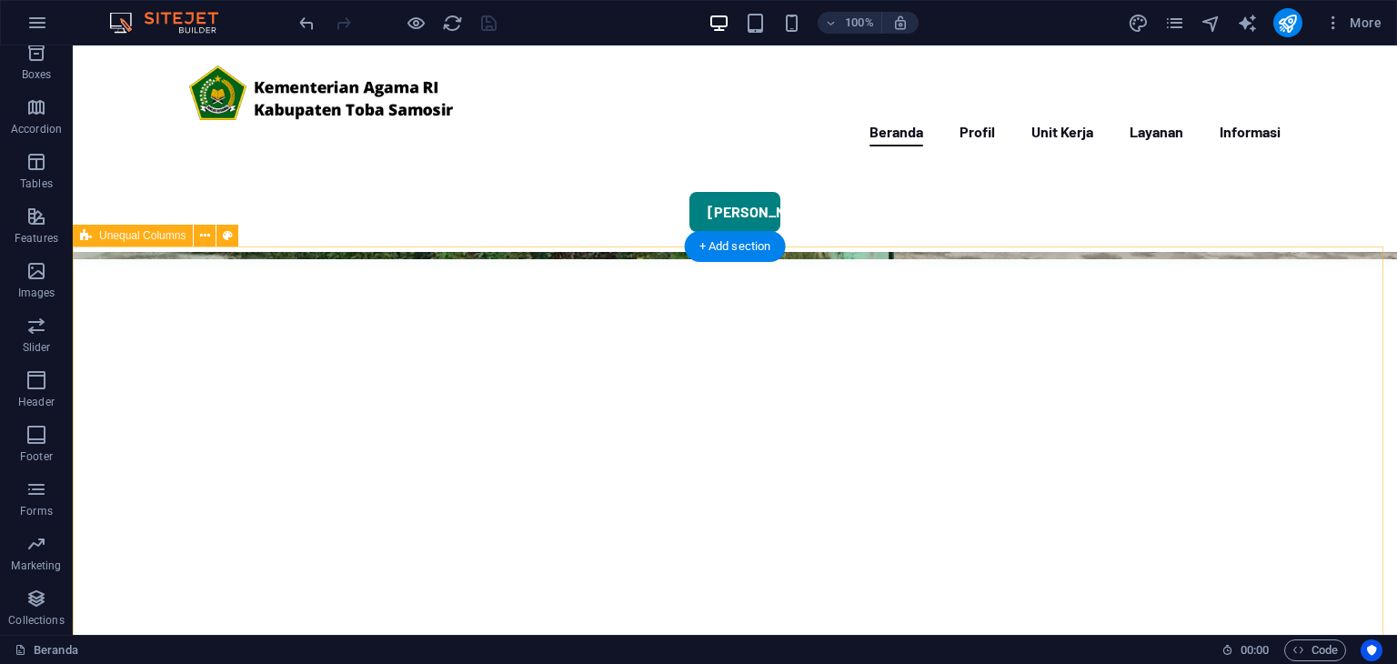
scroll to position [546, 0]
